Goal: Information Seeking & Learning: Learn about a topic

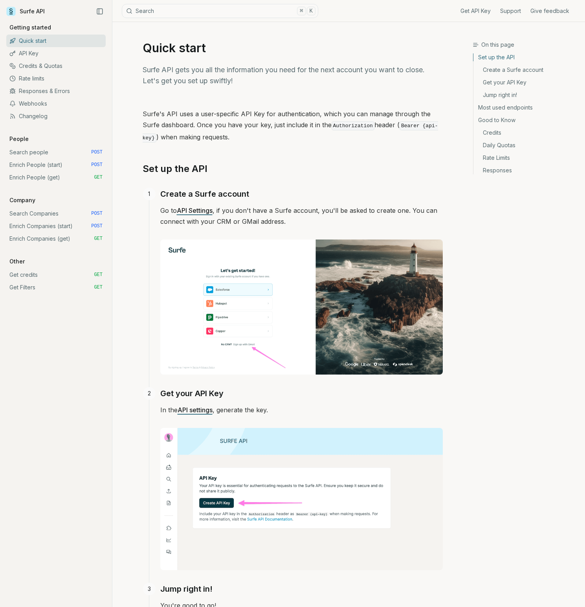
click at [57, 154] on link "Search people POST" at bounding box center [55, 152] width 99 height 13
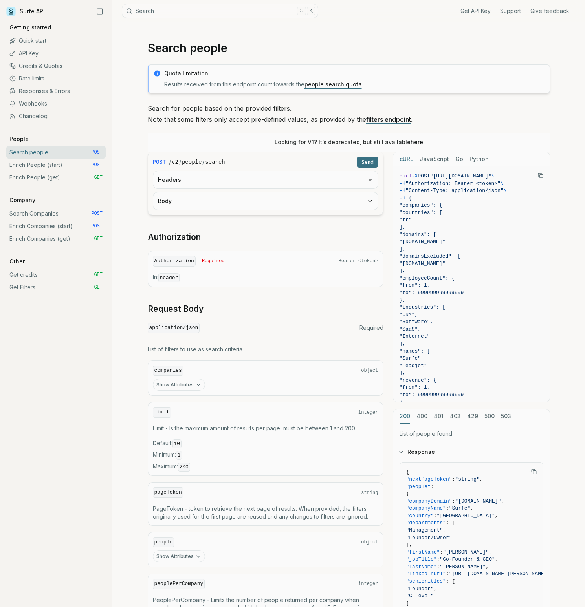
click at [66, 177] on link "Enrich People (get) GET" at bounding box center [55, 177] width 99 height 13
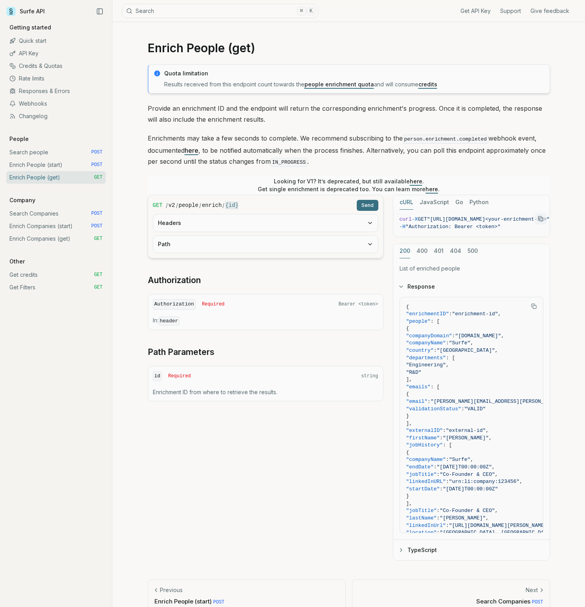
click at [58, 149] on link "Search people POST" at bounding box center [55, 152] width 99 height 13
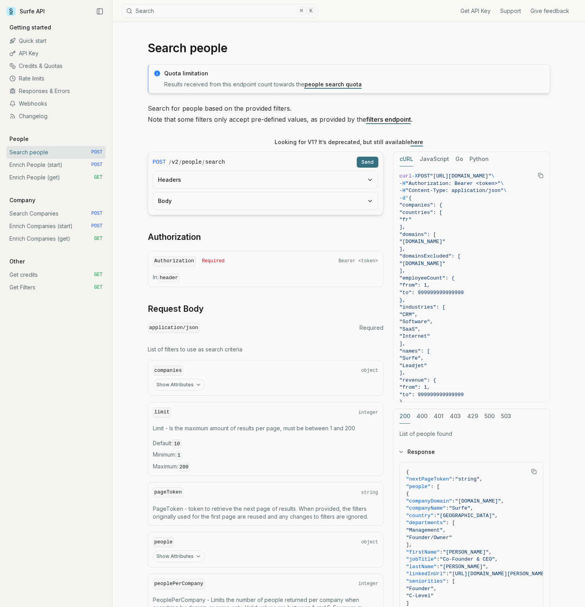
click at [384, 119] on link "filters endpoint" at bounding box center [388, 119] width 45 height 8
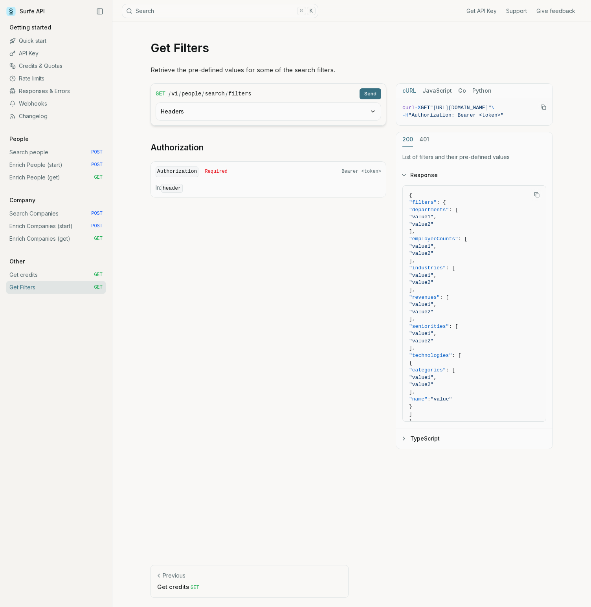
click at [170, 184] on code "header" at bounding box center [172, 188] width 22 height 9
click at [176, 171] on code "Authorization" at bounding box center [177, 171] width 43 height 11
click at [225, 107] on button "Headers" at bounding box center [268, 111] width 225 height 17
click at [232, 110] on button "Headers" at bounding box center [268, 111] width 225 height 17
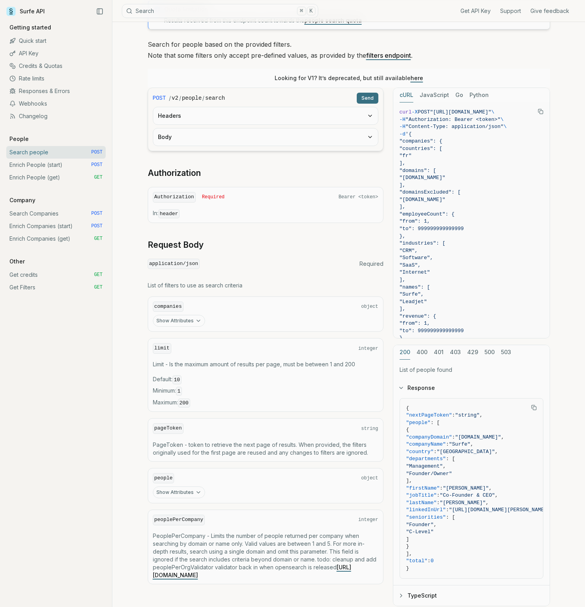
scroll to position [78, 0]
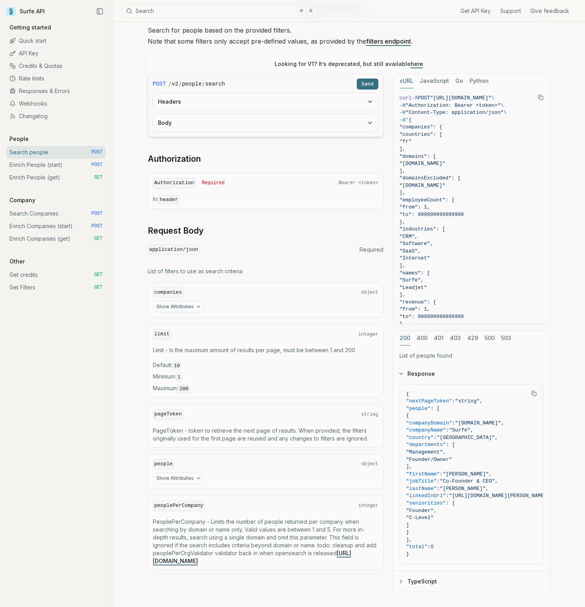
click at [65, 166] on link "Enrich People (start) POST" at bounding box center [55, 165] width 99 height 13
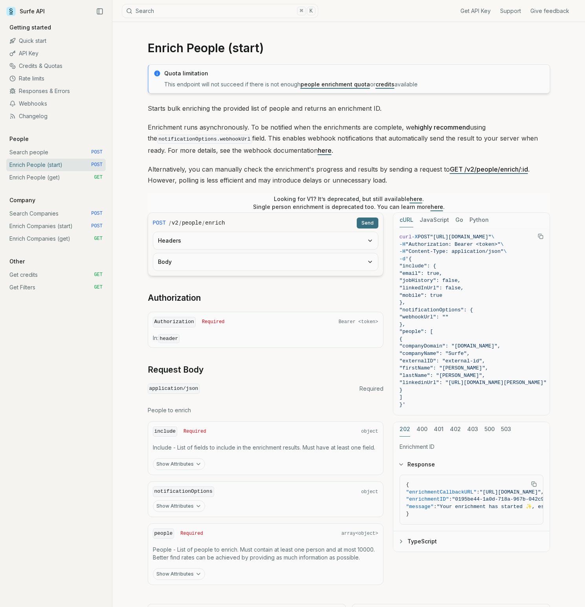
click at [46, 175] on link "Enrich People (get) GET" at bounding box center [55, 177] width 99 height 13
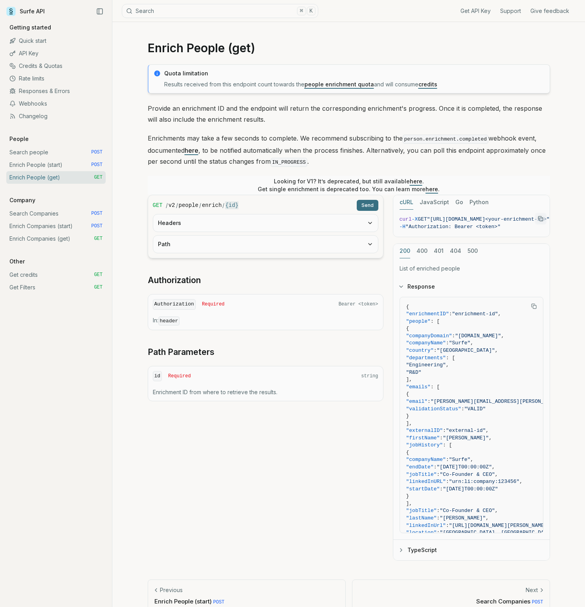
click at [57, 238] on link "Enrich Companies (get) GET" at bounding box center [55, 238] width 99 height 13
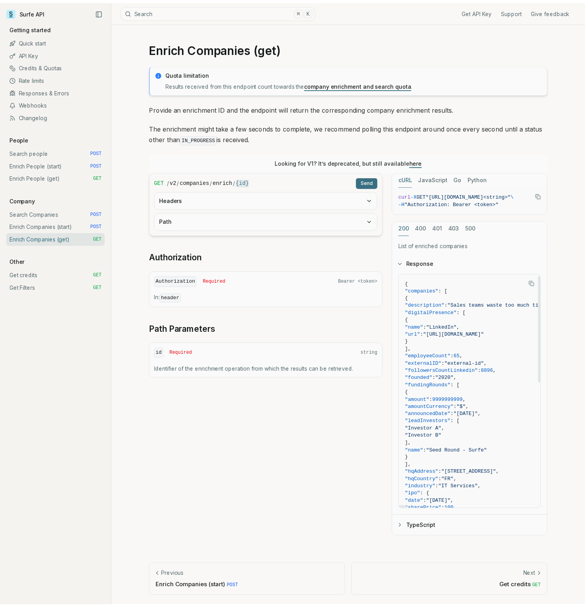
scroll to position [3, 0]
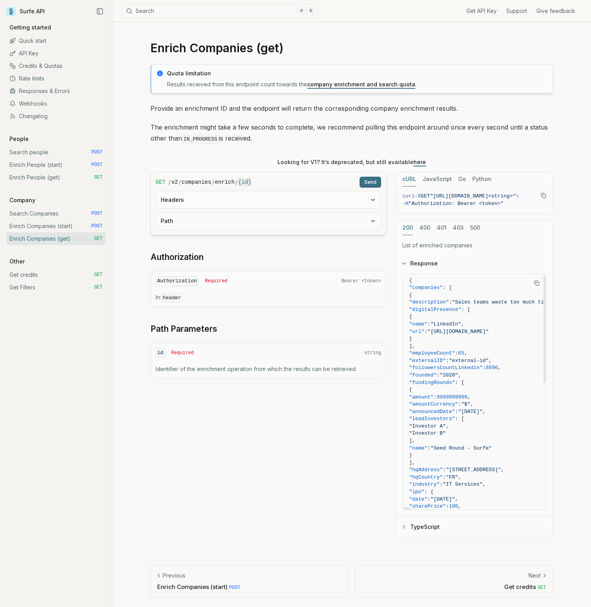
click at [339, 463] on div "GET / v2 / companies / enrich / {id} Send Headers Path Authorization Authorizat…" at bounding box center [351, 355] width 402 height 366
click at [75, 227] on link "Enrich Companies (start) POST" at bounding box center [55, 226] width 99 height 13
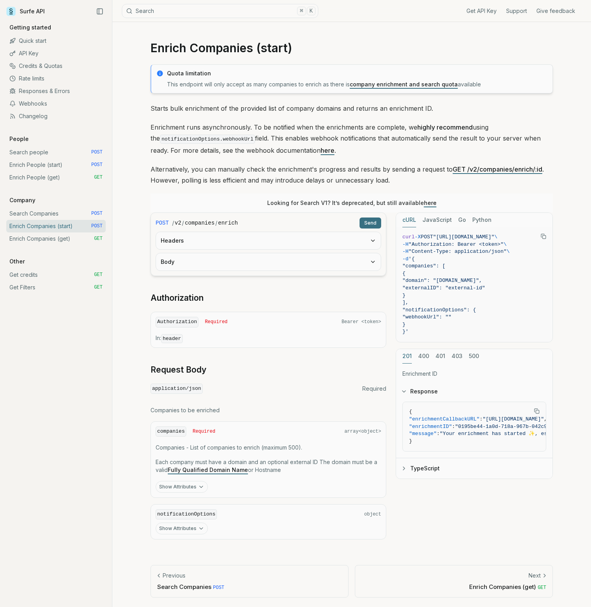
click at [70, 239] on link "Enrich Companies (get) GET" at bounding box center [55, 238] width 99 height 13
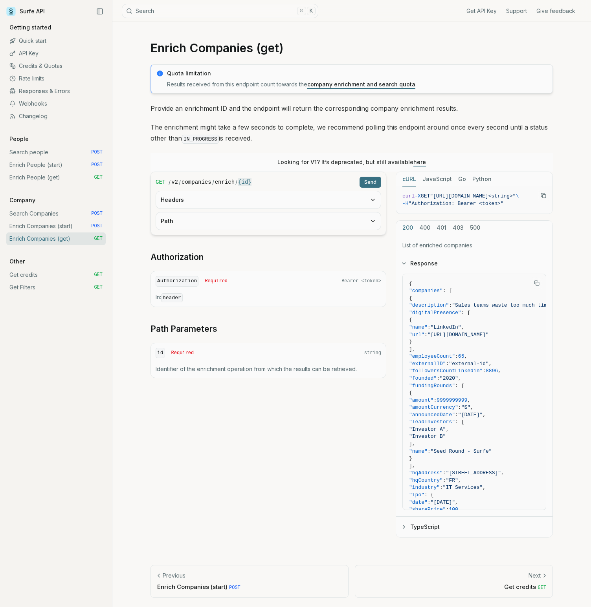
click at [99, 352] on div "Get API Key Support Give feedback Getting started Quick start API Key Credits &…" at bounding box center [56, 312] width 112 height 590
click at [51, 276] on link "Get credits GET" at bounding box center [55, 275] width 99 height 13
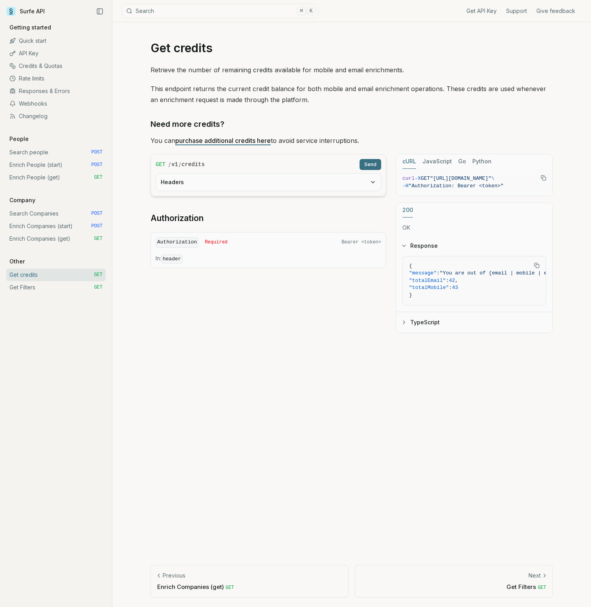
click at [47, 40] on link "Quick start" at bounding box center [55, 41] width 99 height 13
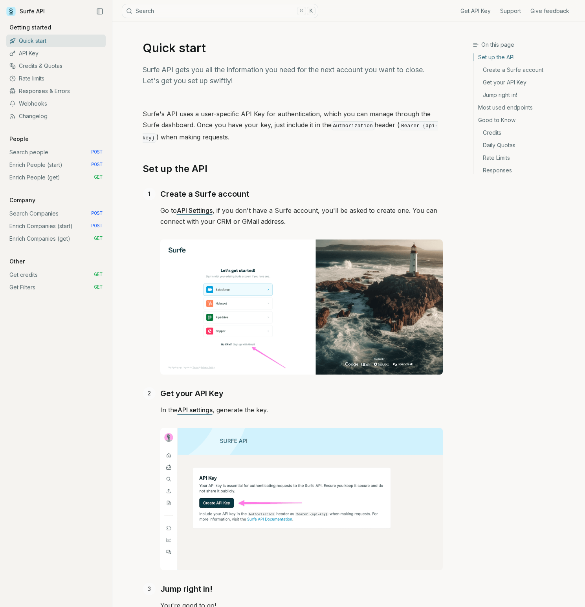
click at [70, 67] on link "Credits & Quotas" at bounding box center [55, 66] width 99 height 13
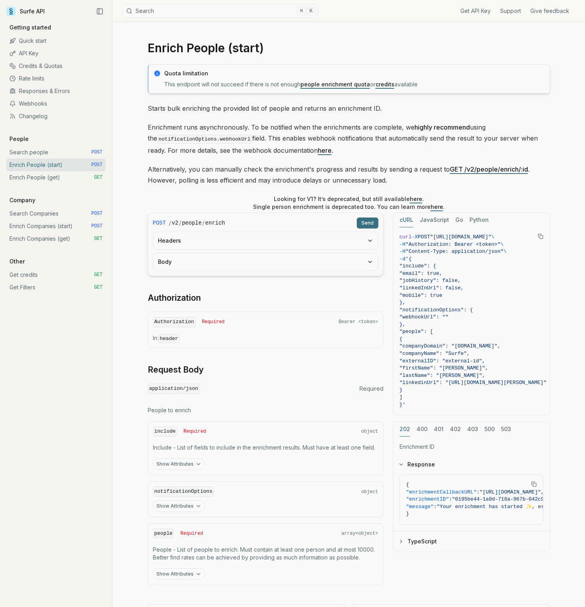
scroll to position [78, 0]
